Goal: Task Accomplishment & Management: Manage account settings

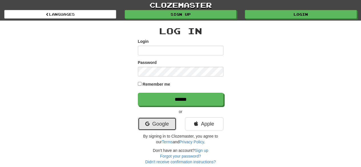
click at [157, 123] on link "Google" at bounding box center [157, 123] width 39 height 13
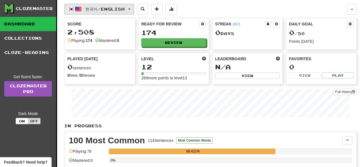
click at [134, 11] on button "한국어 / English" at bounding box center [99, 9] width 70 height 11
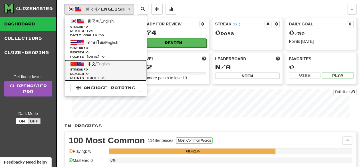
click at [117, 69] on span "Streak: 0" at bounding box center [105, 69] width 71 height 4
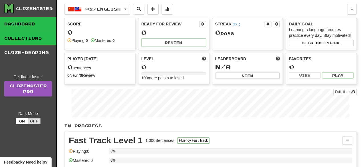
click at [35, 41] on link "Collections" at bounding box center [28, 38] width 56 height 14
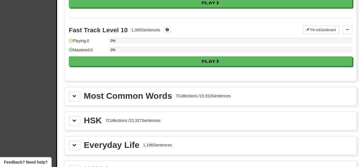
scroll to position [600, 0]
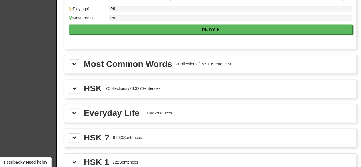
click at [165, 85] on div "HSK 7 Collections / 23,327 Sentences" at bounding box center [211, 89] width 284 height 10
click at [74, 87] on span at bounding box center [75, 89] width 4 height 4
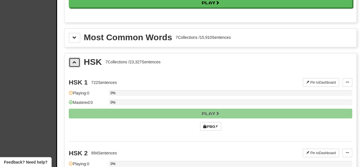
scroll to position [657, 0]
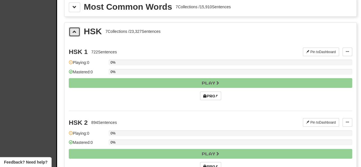
click at [70, 27] on button at bounding box center [74, 32] width 11 height 10
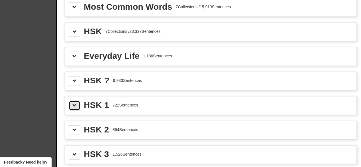
click at [70, 101] on button at bounding box center [74, 106] width 11 height 10
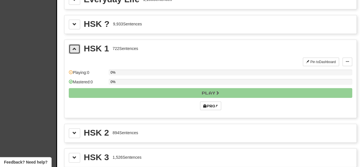
scroll to position [714, 0]
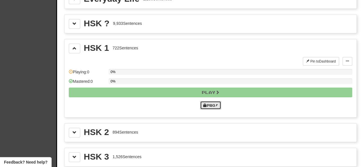
click at [214, 101] on link "Pro!" at bounding box center [210, 105] width 21 height 9
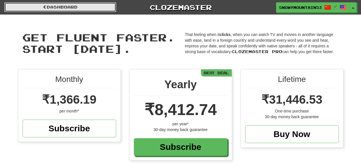
click at [56, 8] on link "Dashboard" at bounding box center [60, 7] width 112 height 10
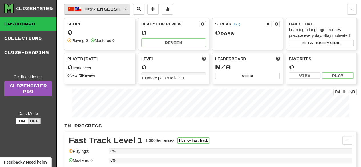
click at [115, 7] on span "中文 / English" at bounding box center [102, 9] width 35 height 5
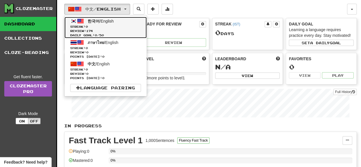
click at [115, 26] on span "Streak: 0" at bounding box center [105, 27] width 71 height 4
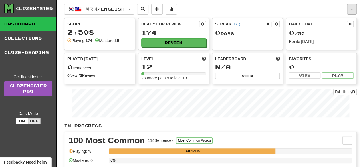
click at [355, 8] on button "button" at bounding box center [352, 9] width 10 height 11
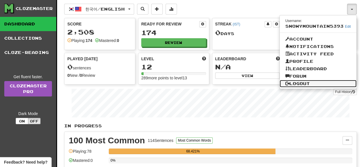
click at [300, 85] on link "Logout" at bounding box center [318, 83] width 77 height 7
